Goal: Task Accomplishment & Management: Use online tool/utility

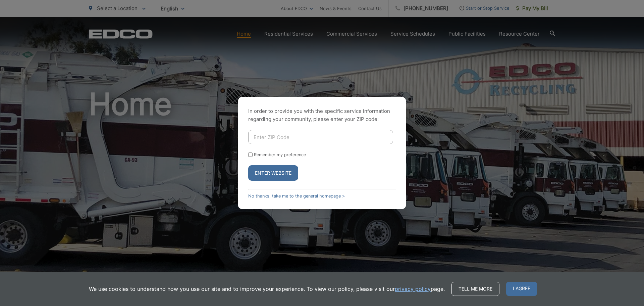
click at [292, 138] on input "Enter ZIP Code" at bounding box center [320, 137] width 145 height 14
type input "91941"
click at [249, 155] on input "Remember my preference" at bounding box center [250, 154] width 4 height 4
checkbox input "true"
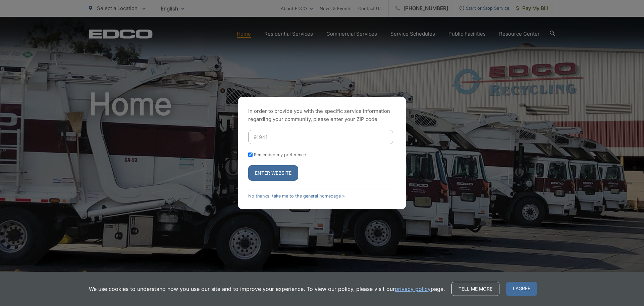
click at [263, 175] on button "Enter Website" at bounding box center [273, 172] width 50 height 15
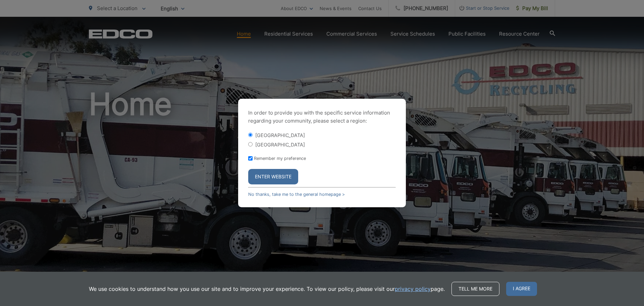
click at [248, 148] on div "In order to provide you with the specific service information regarding your co…" at bounding box center [322, 153] width 168 height 108
click at [250, 146] on input "[GEOGRAPHIC_DATA]" at bounding box center [250, 144] width 4 height 4
radio input "true"
click at [280, 175] on button "Enter Website" at bounding box center [273, 176] width 50 height 15
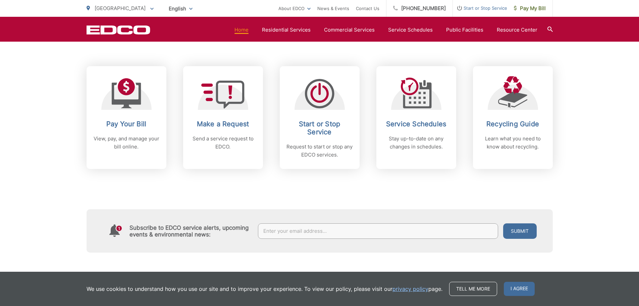
scroll to position [268, 0]
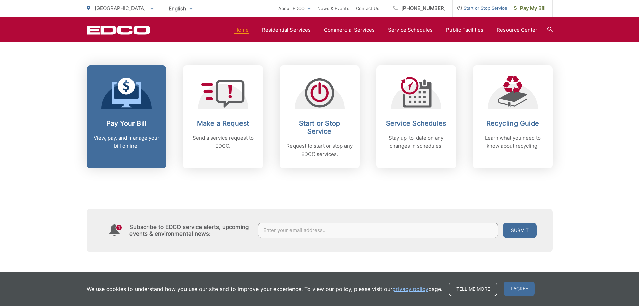
click at [130, 99] on icon at bounding box center [126, 95] width 29 height 26
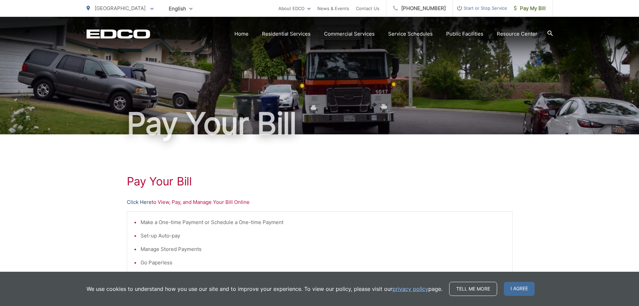
click at [138, 202] on link "Click Here" at bounding box center [139, 202] width 25 height 8
